Goal: Information Seeking & Learning: Compare options

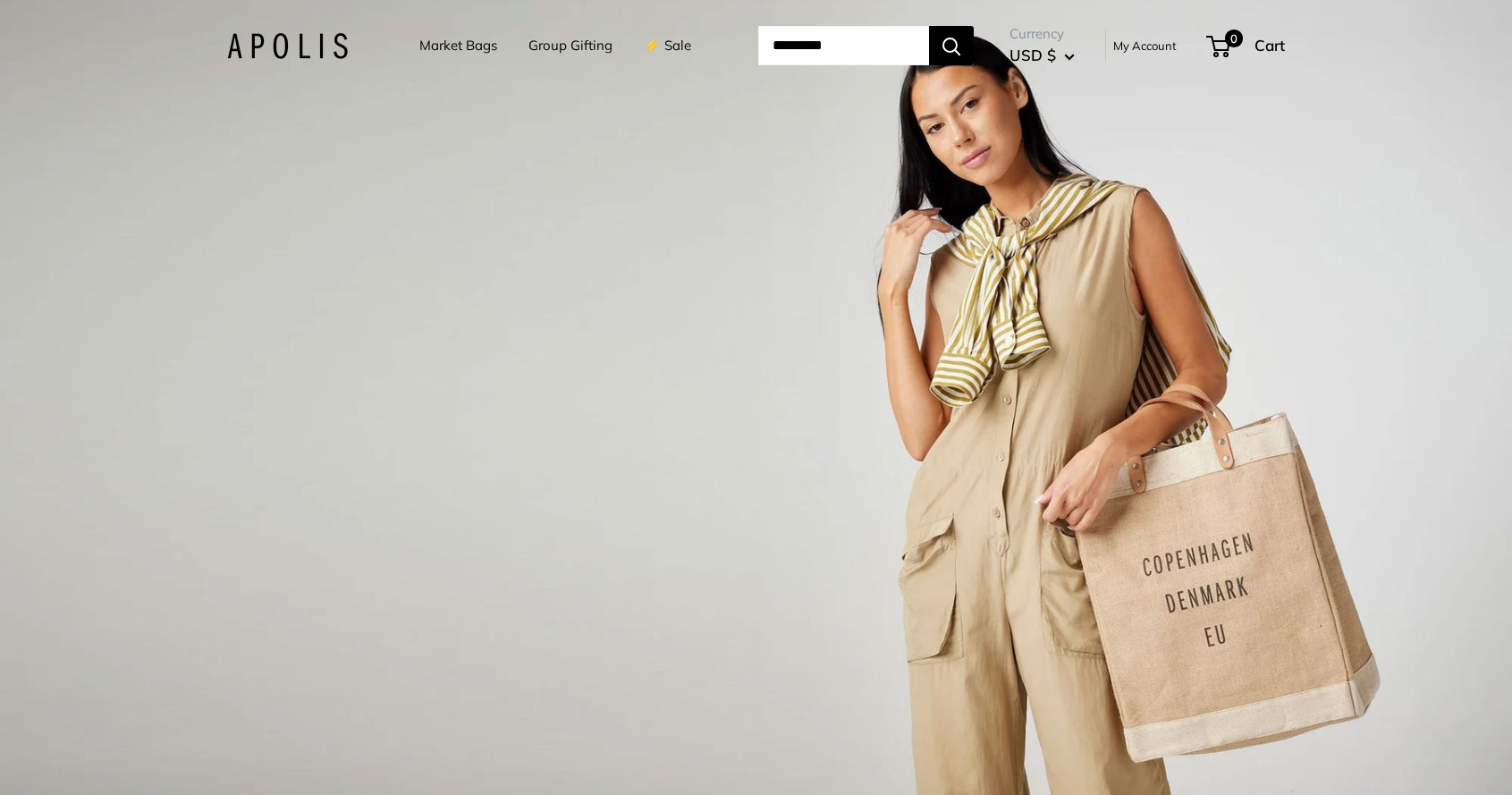
click at [644, 45] on link "⚡️ Sale" at bounding box center [667, 46] width 48 height 25
click at [651, 51] on link "⚡️ Sale" at bounding box center [667, 46] width 48 height 25
click at [446, 40] on link "Market Bags" at bounding box center [458, 46] width 77 height 25
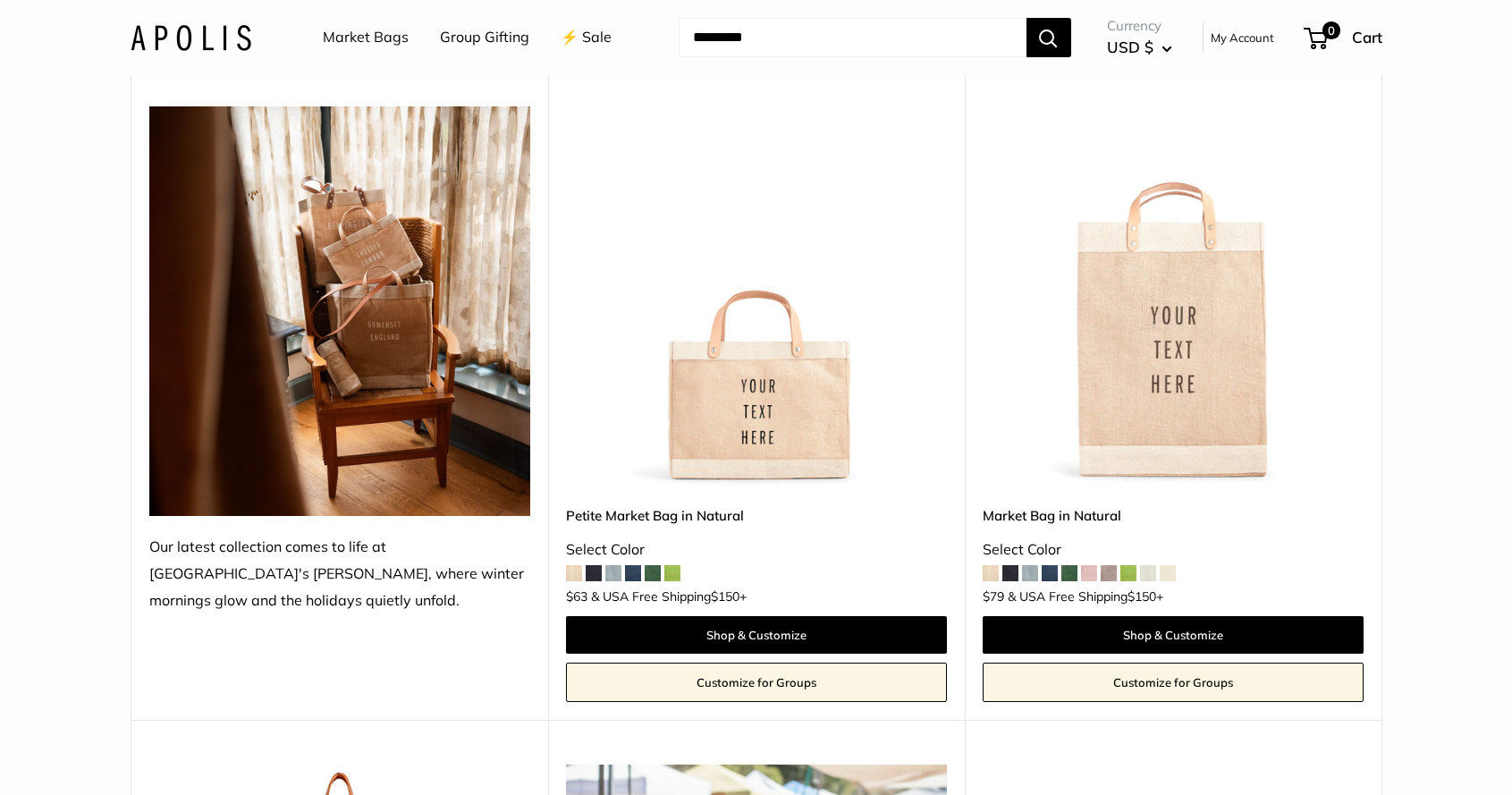
scroll to position [237, 0]
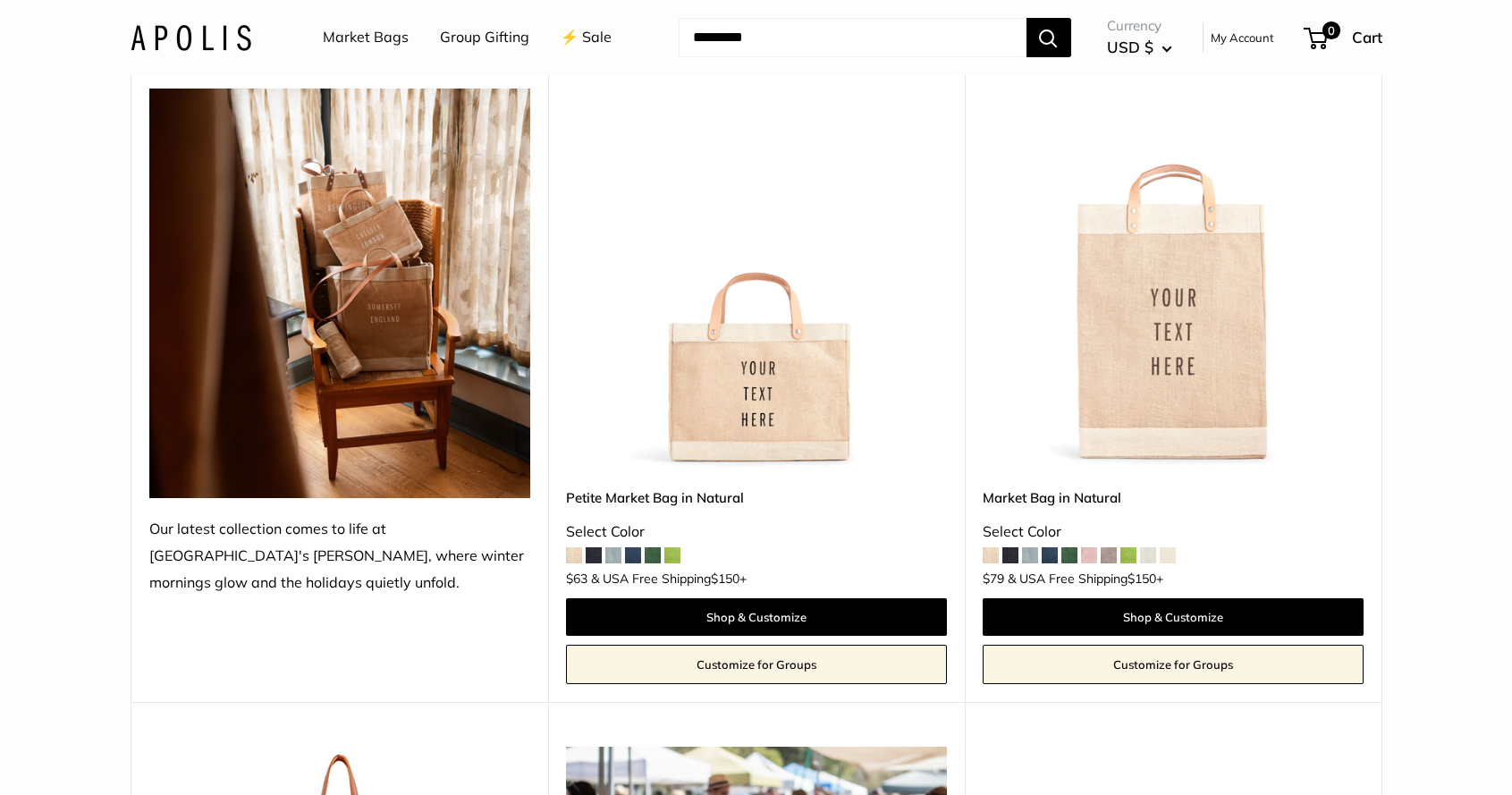
click at [1127, 554] on span at bounding box center [1128, 555] width 16 height 16
click at [615, 554] on span at bounding box center [613, 555] width 16 height 16
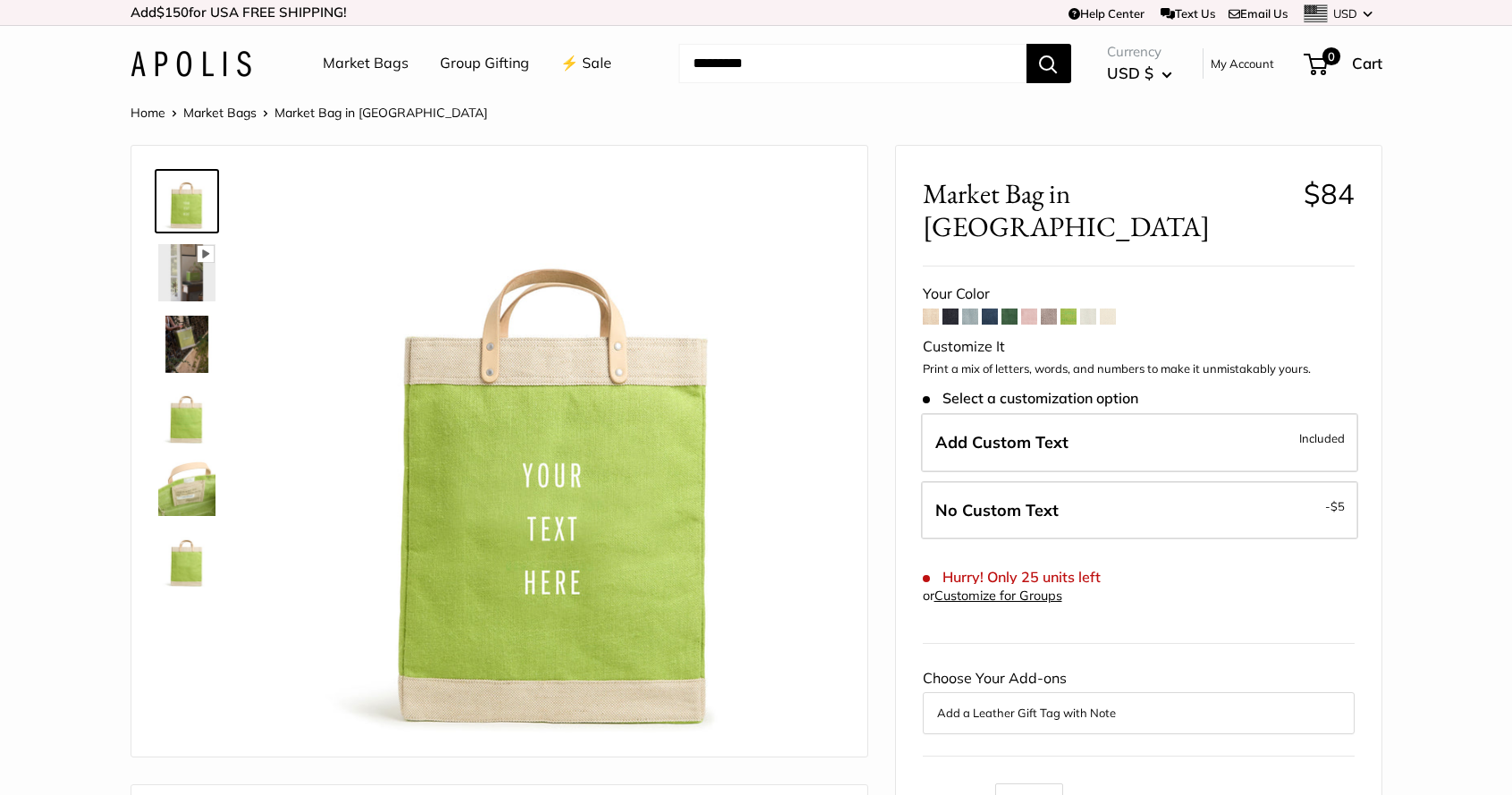
click at [173, 336] on img at bounding box center [187, 344] width 58 height 58
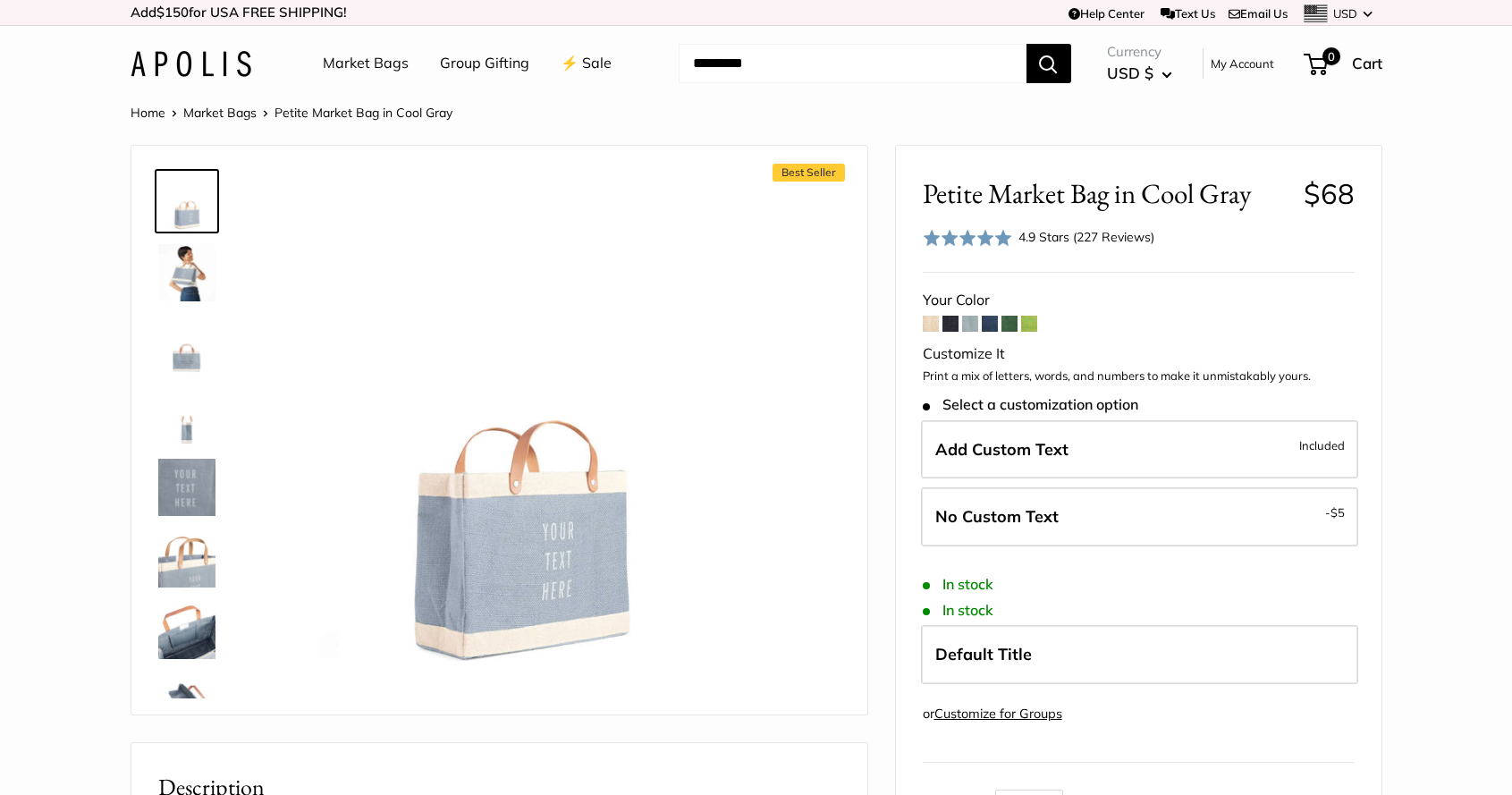
click at [192, 281] on img at bounding box center [187, 272] width 58 height 58
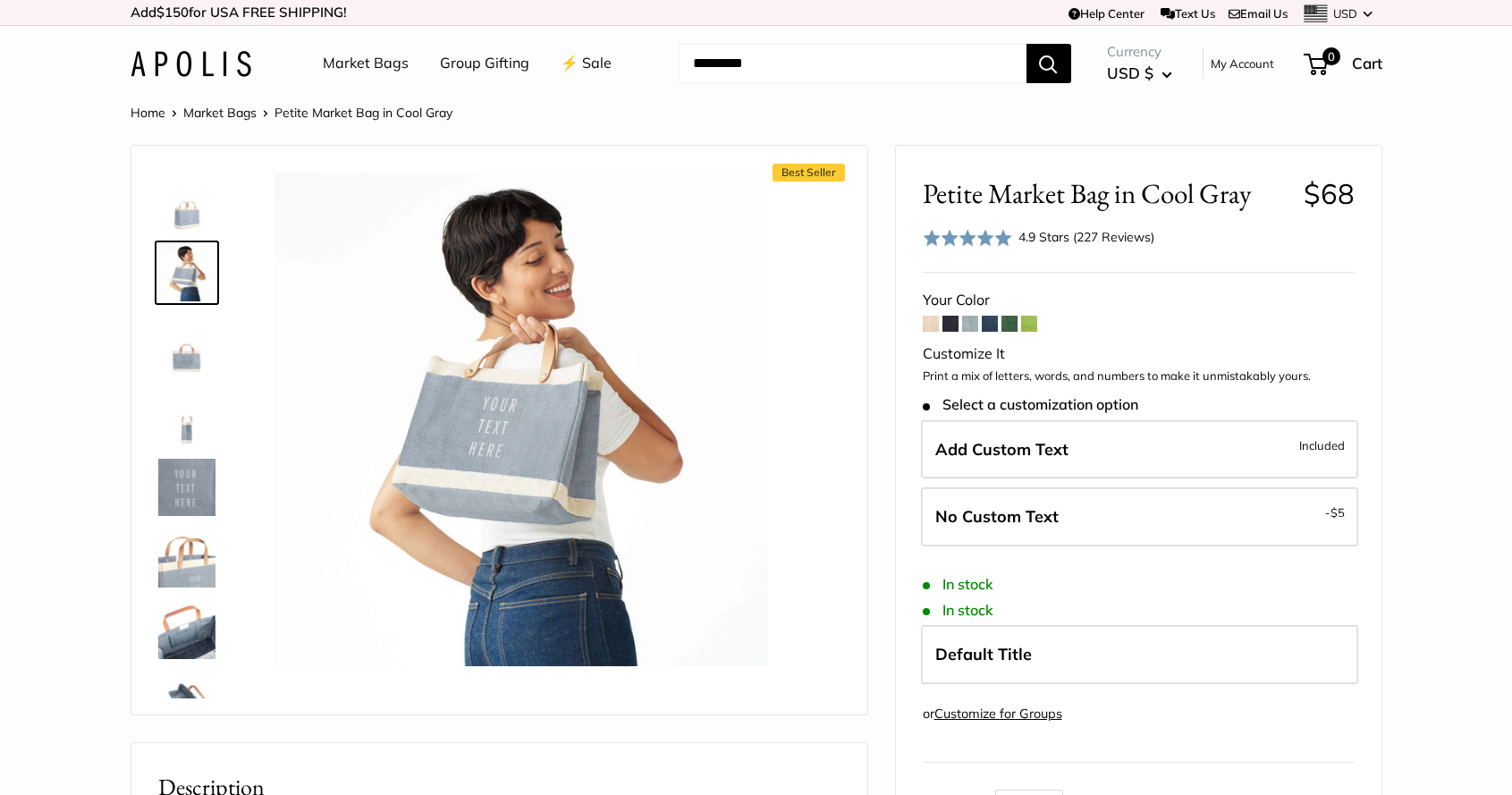
click at [989, 324] on span at bounding box center [989, 324] width 16 height 16
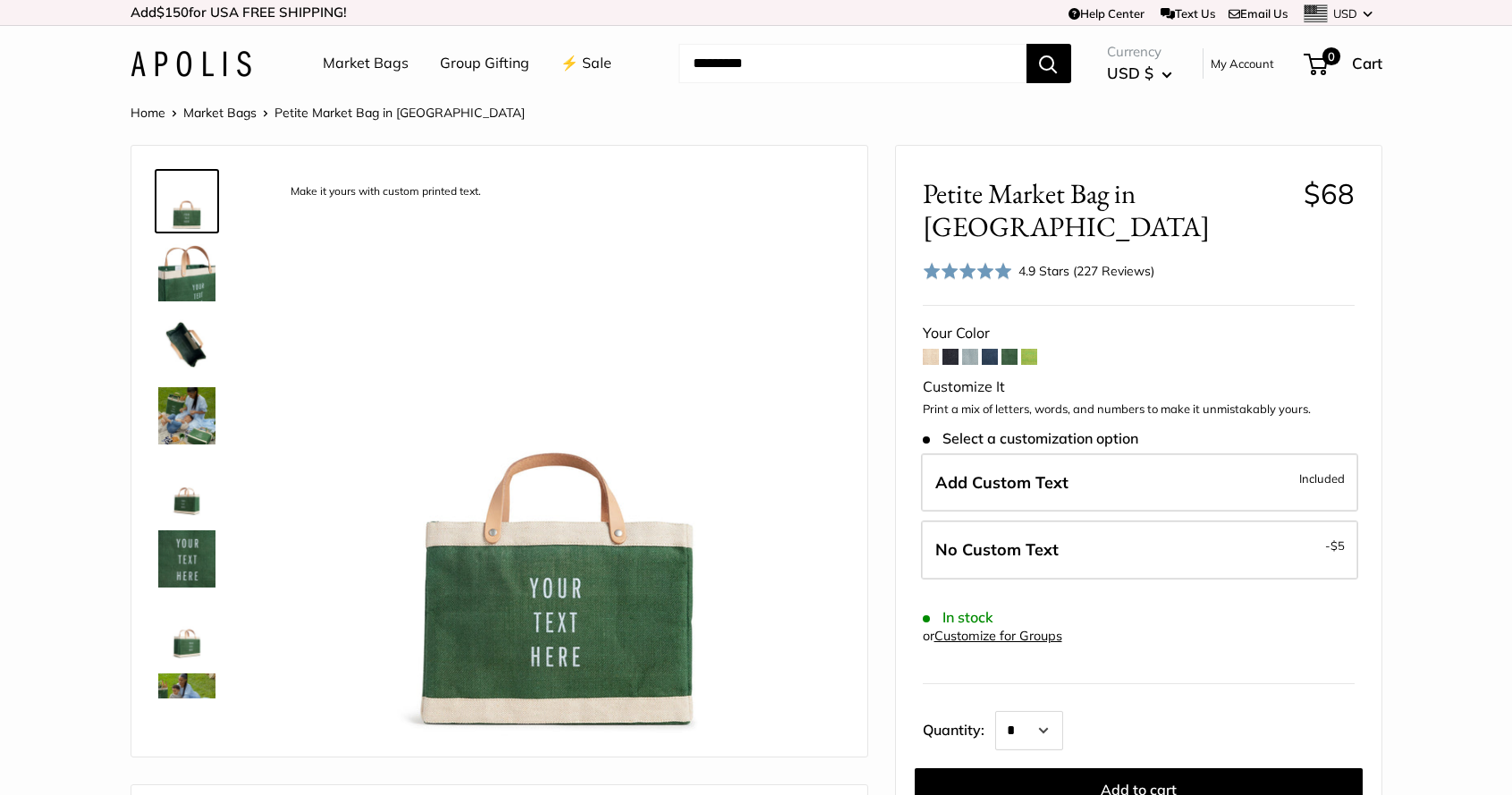
click at [971, 349] on span at bounding box center [970, 357] width 16 height 16
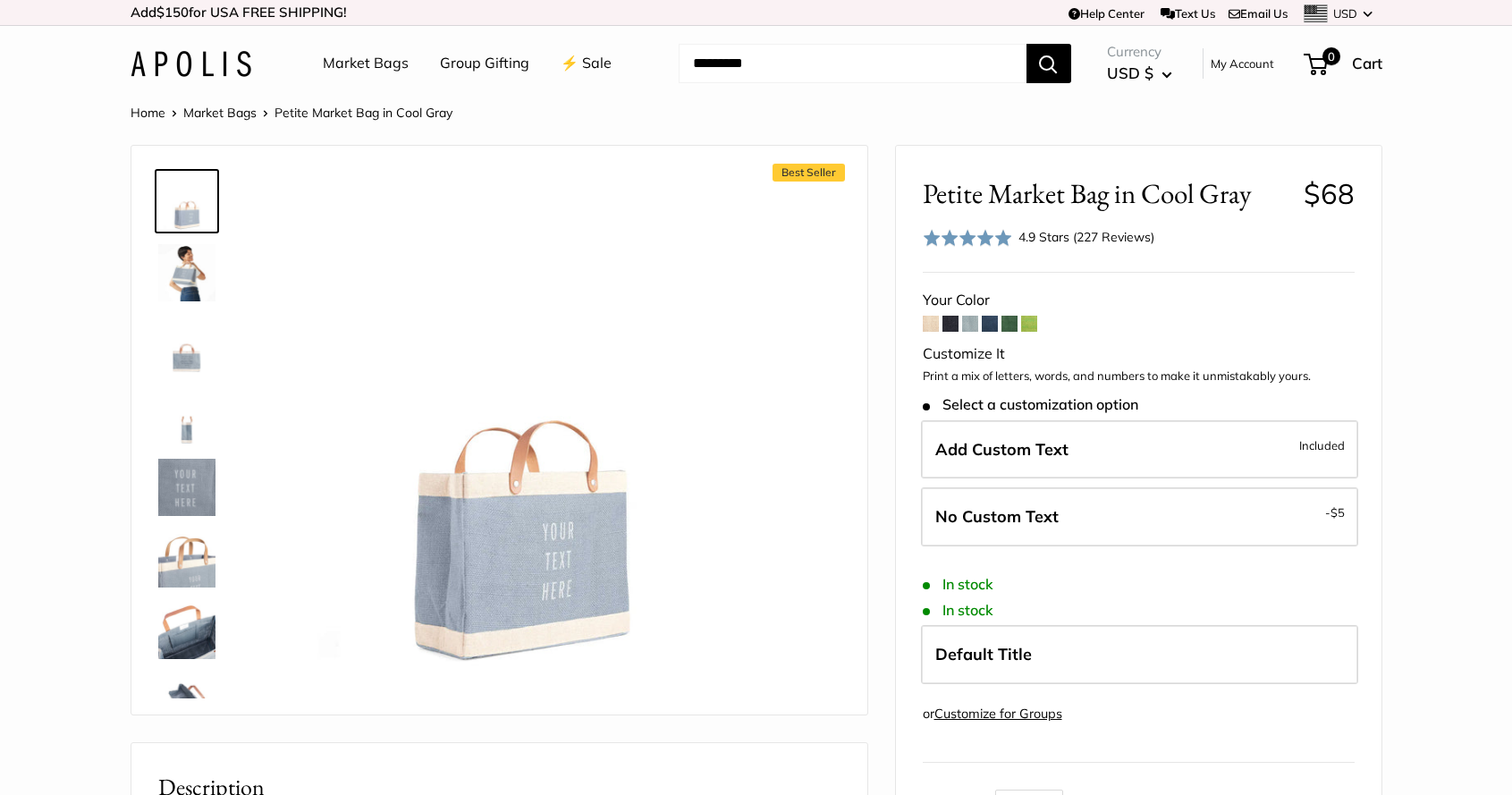
click at [948, 322] on span at bounding box center [951, 324] width 16 height 16
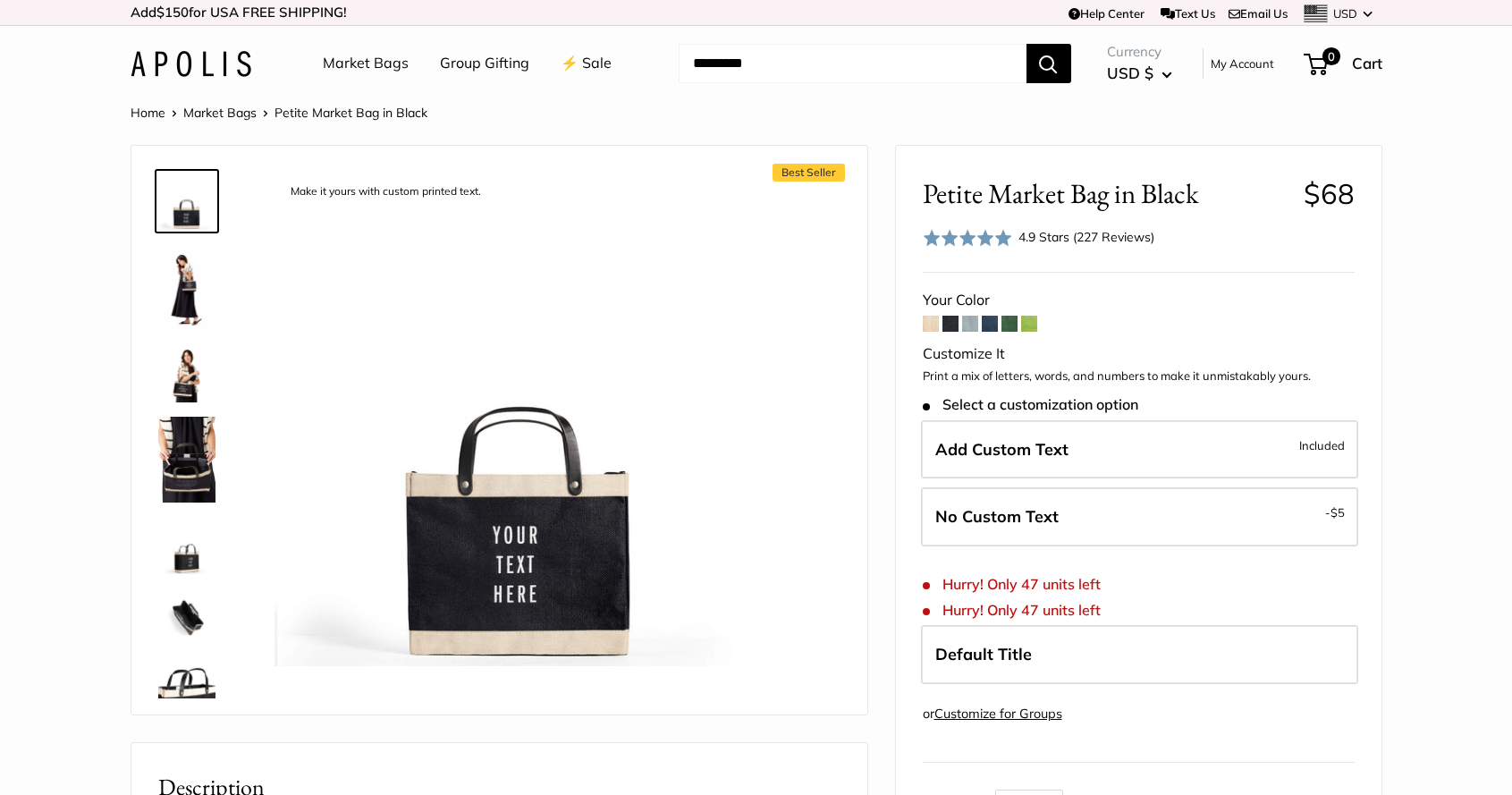
click at [930, 321] on span at bounding box center [931, 324] width 16 height 16
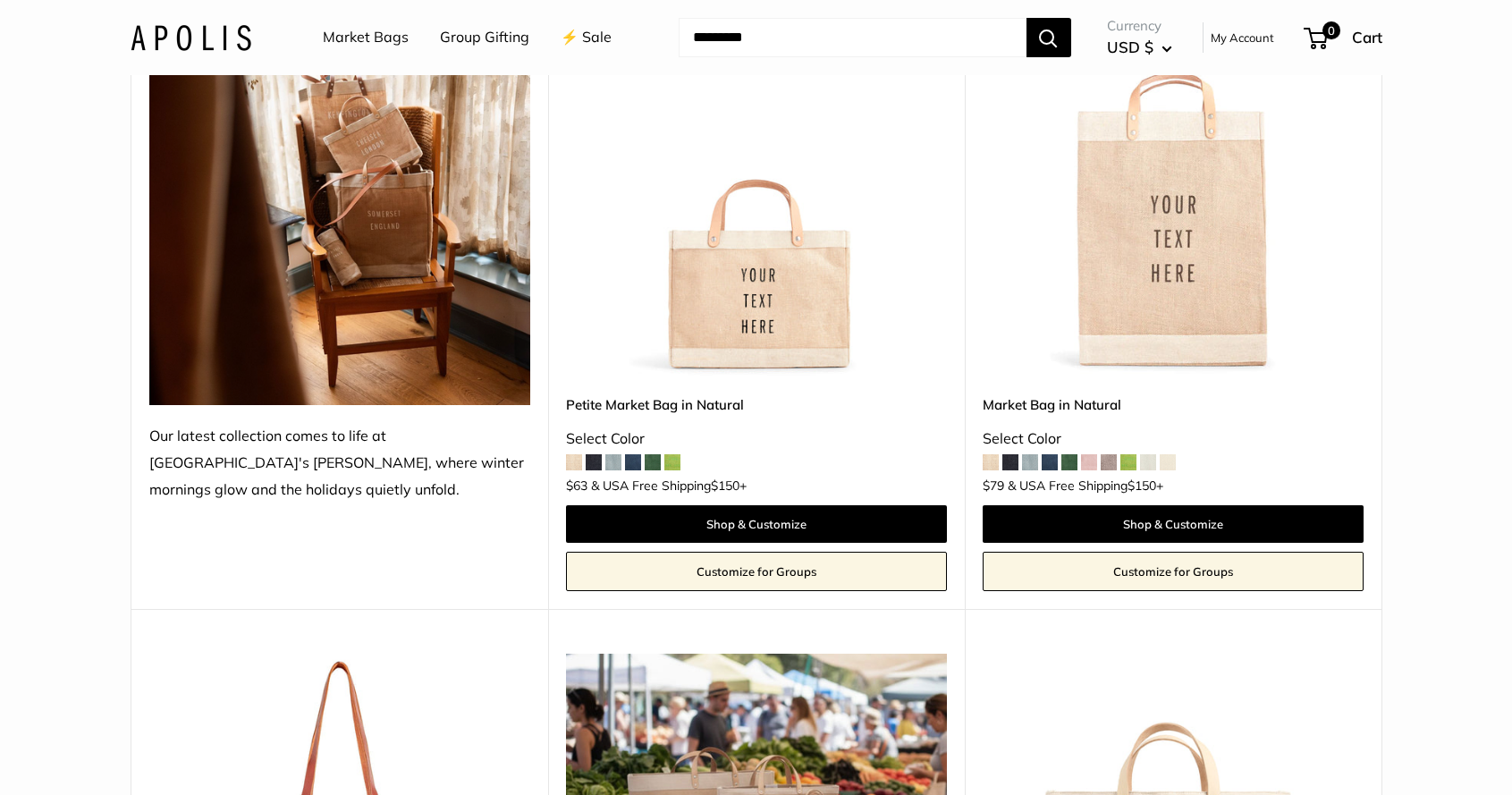
scroll to position [285, 0]
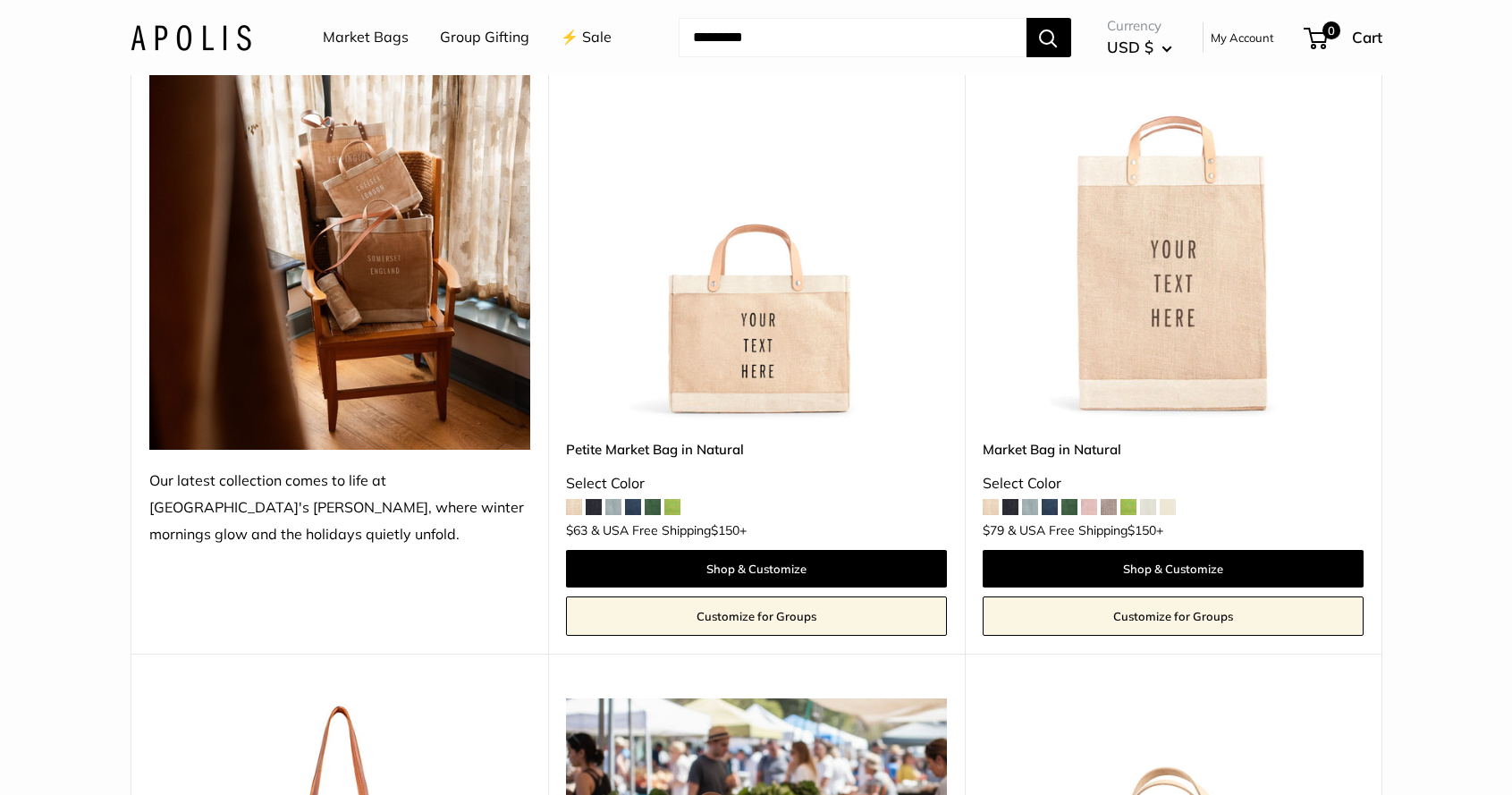
click at [1114, 512] on span at bounding box center [1109, 507] width 16 height 16
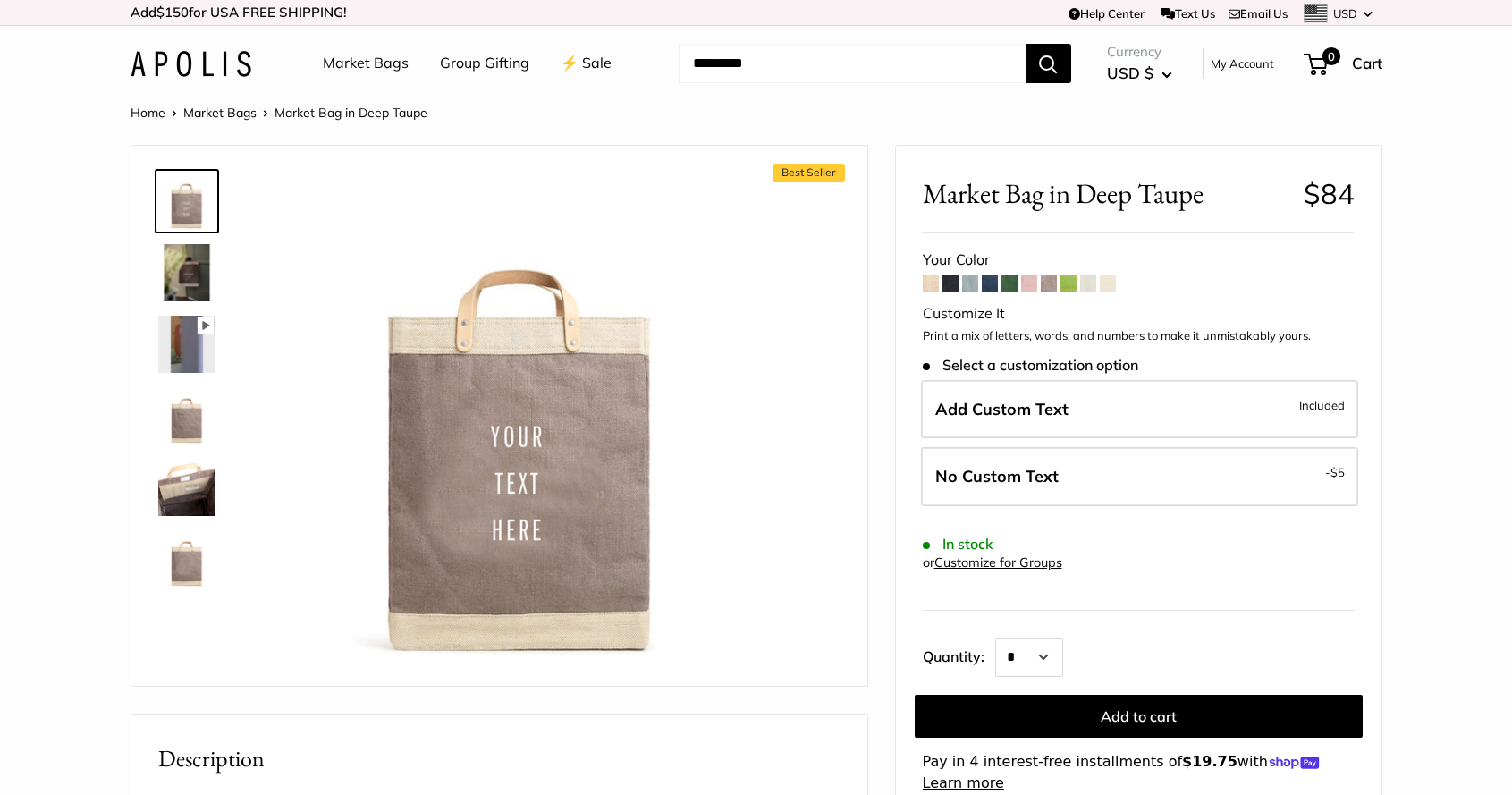
click at [1032, 285] on span at bounding box center [1029, 283] width 16 height 16
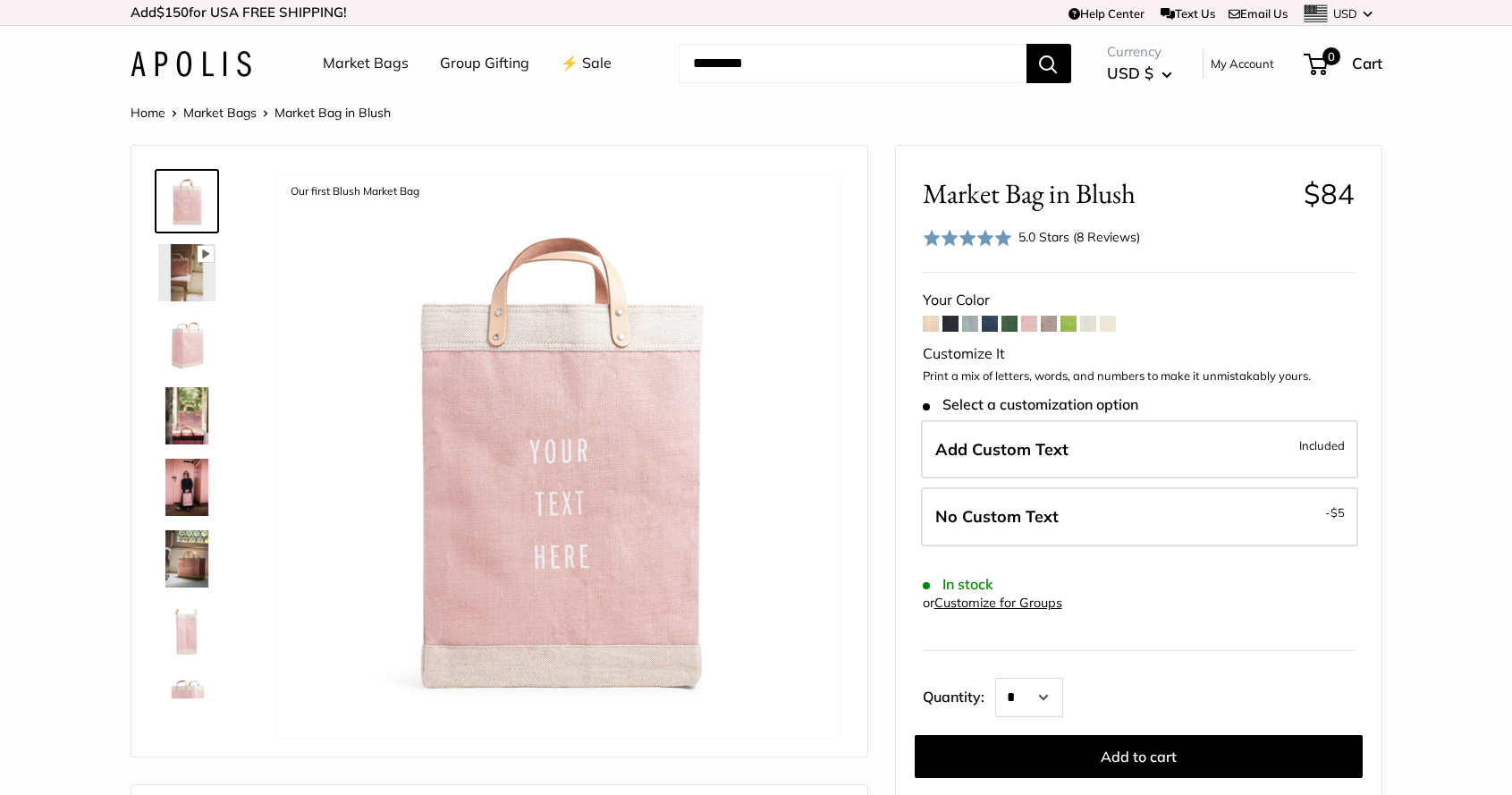
click at [968, 320] on span at bounding box center [970, 324] width 16 height 16
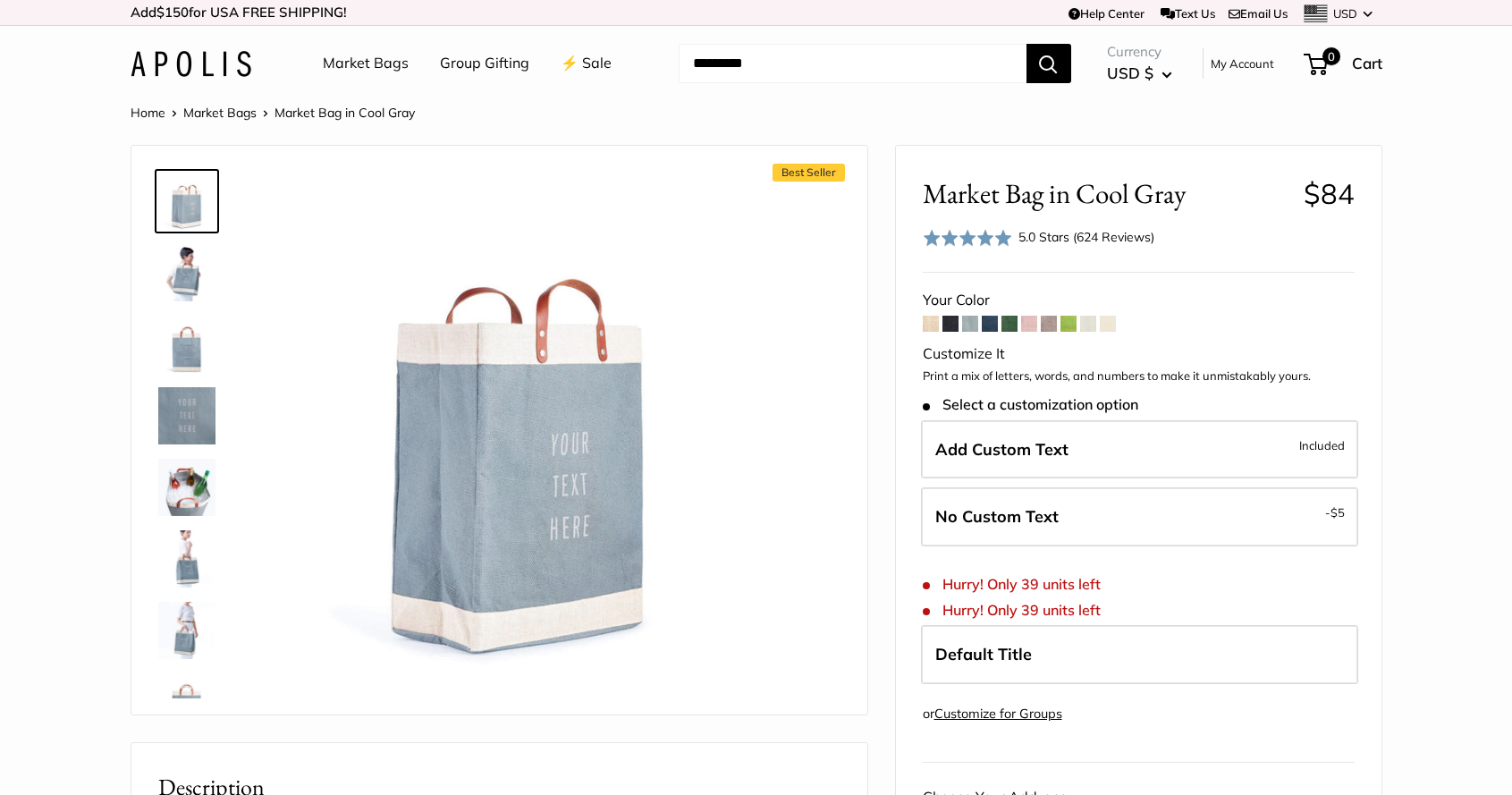
click at [198, 285] on img at bounding box center [187, 272] width 58 height 58
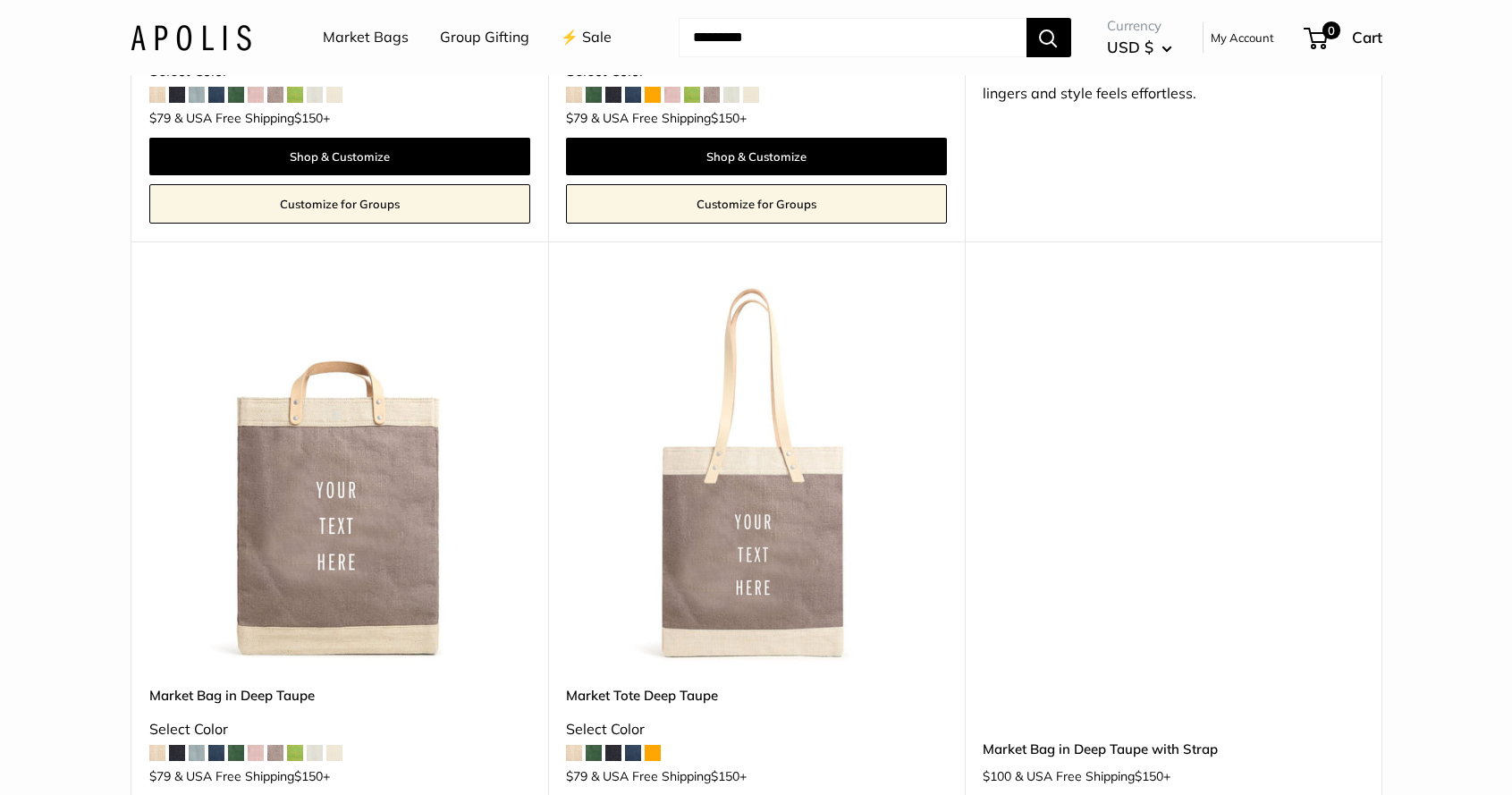
scroll to position [8633, 0]
